Goal: Check status: Check status

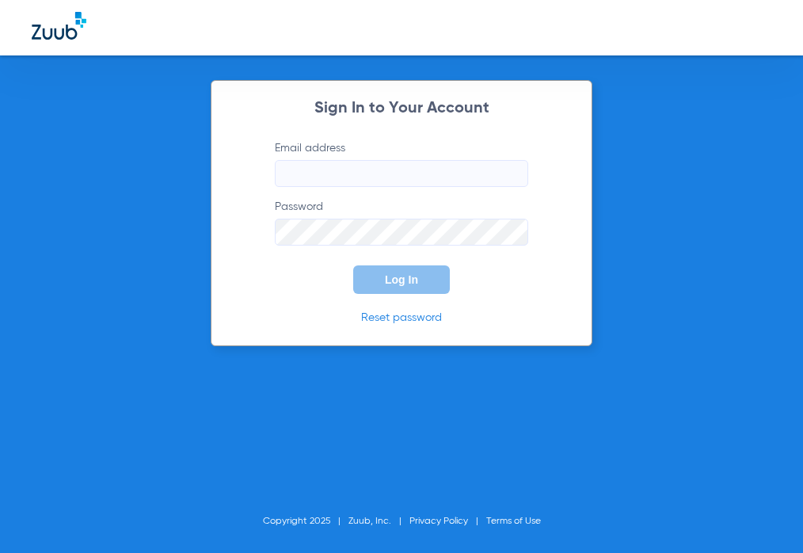
type input "[EMAIL_ADDRESS][DOMAIN_NAME]"
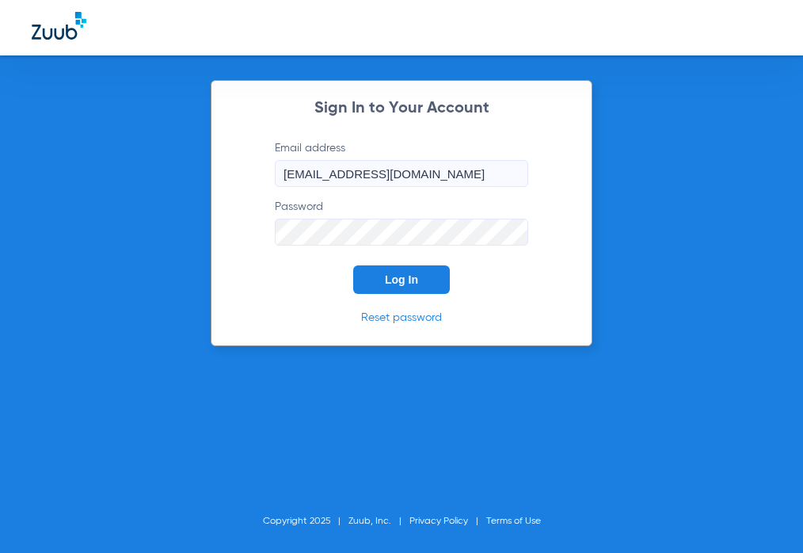
drag, startPoint x: 242, startPoint y: 280, endPoint x: 345, endPoint y: 281, distance: 102.2
click at [247, 280] on div "Sign In to Your Account Email address [EMAIL_ADDRESS][DOMAIN_NAME] Password Log…" at bounding box center [402, 213] width 382 height 266
click at [387, 281] on span "Log In" at bounding box center [401, 279] width 33 height 13
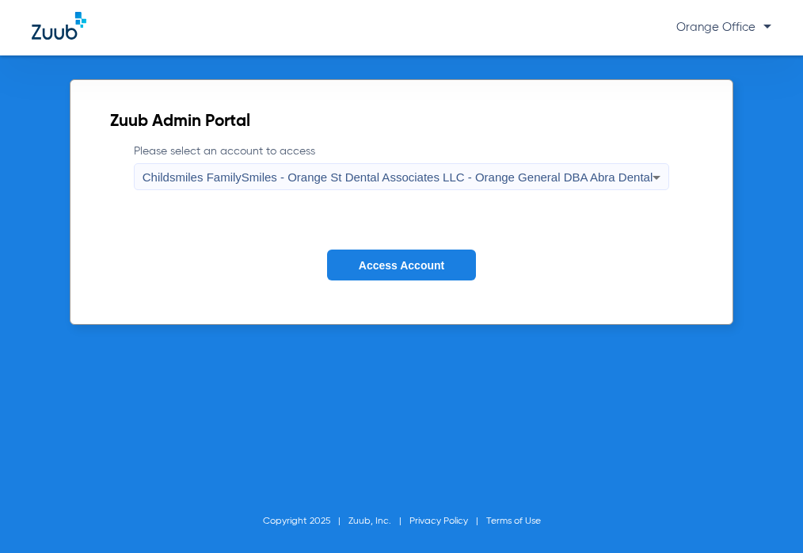
click at [422, 266] on span "Access Account" at bounding box center [402, 265] width 86 height 13
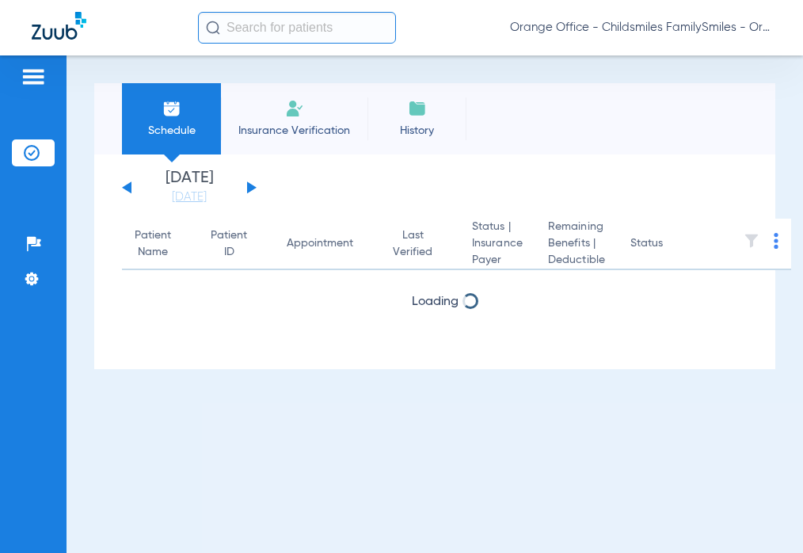
click at [258, 31] on input "text" at bounding box center [297, 28] width 198 height 32
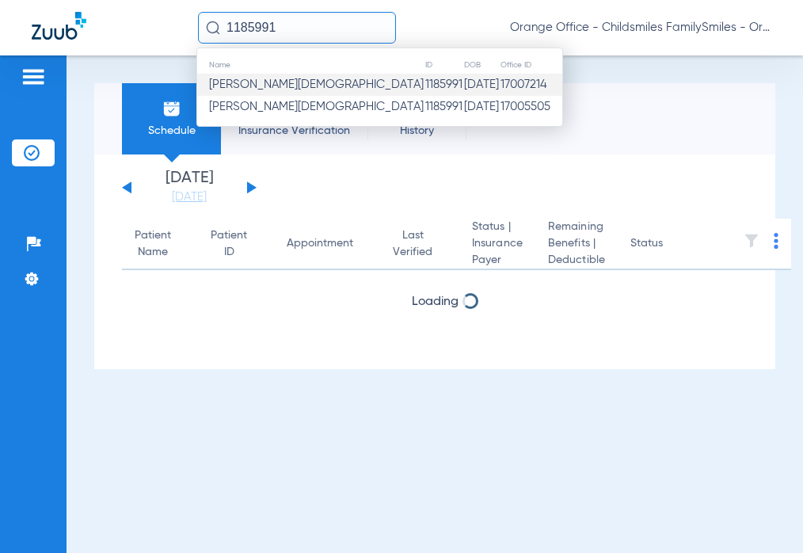
type input "1185991"
click at [464, 85] on td "[DATE]" at bounding box center [482, 85] width 36 height 22
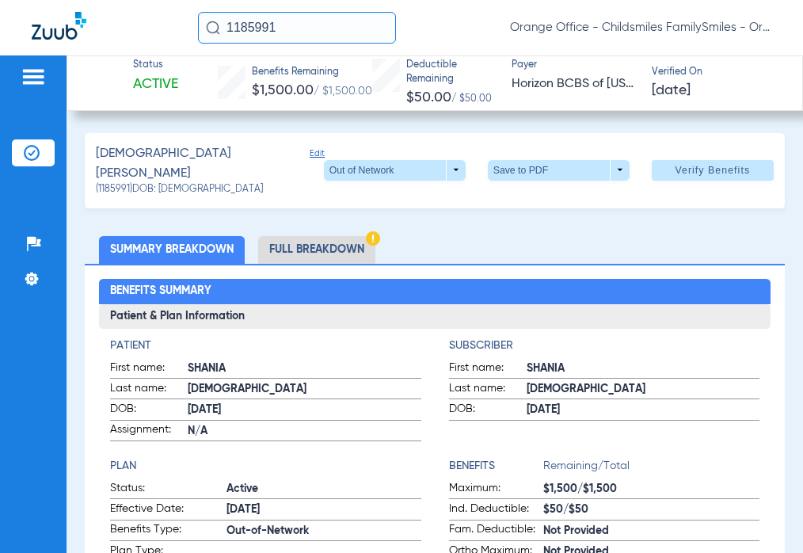
click at [688, 188] on div "[PERSON_NAME] Edit (1185991) DOB: [DEMOGRAPHIC_DATA] Out of Network arrow_drop_…" at bounding box center [435, 170] width 700 height 75
click at [698, 171] on span "Verify Benefits" at bounding box center [712, 170] width 75 height 13
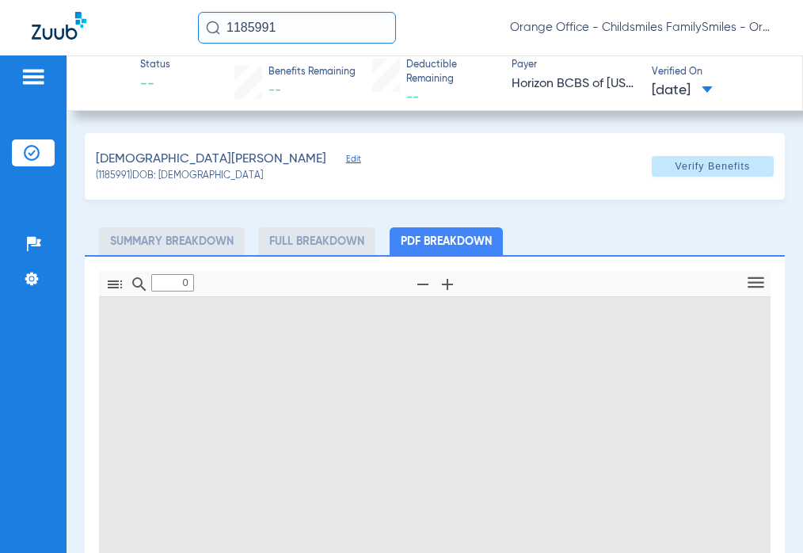
type input "1"
